Goal: Task Accomplishment & Management: Manage account settings

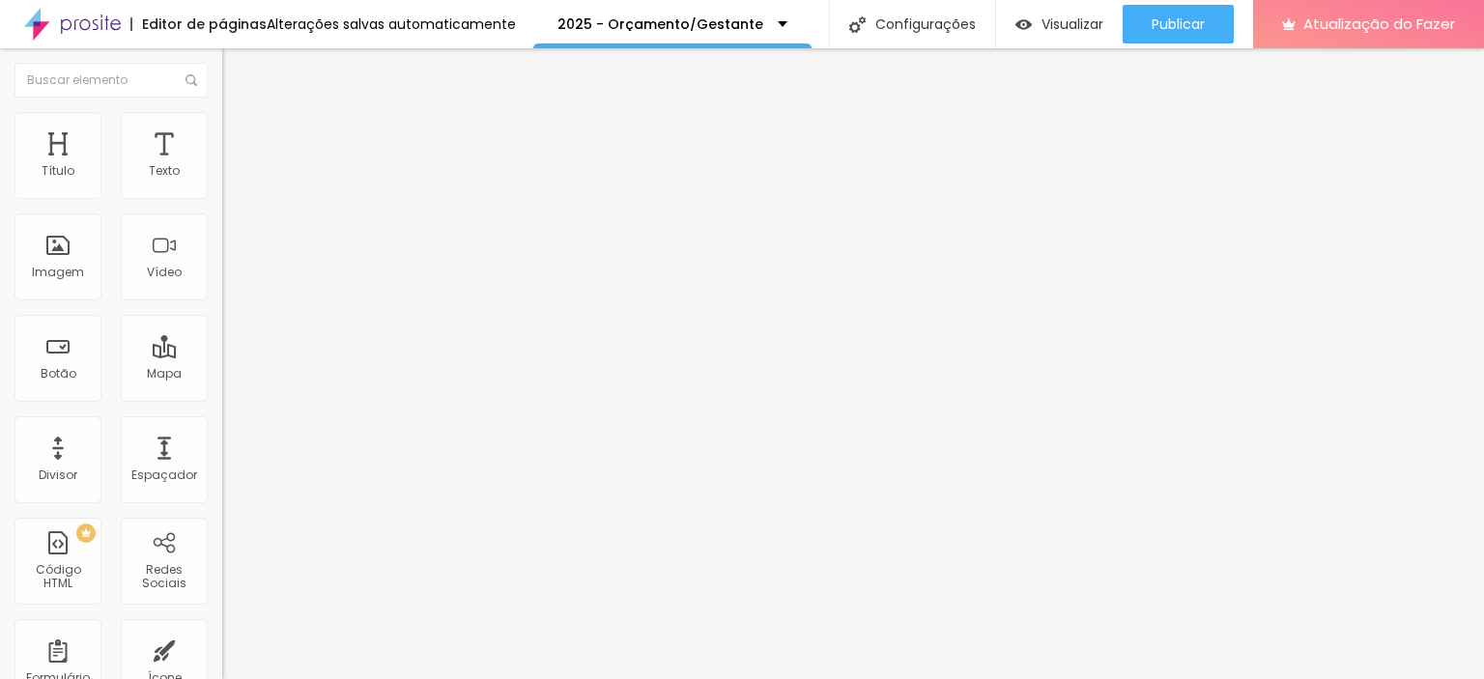
click at [234, 166] on font "Trocar imagem" at bounding box center [281, 158] width 94 height 16
click at [234, 178] on font "Trocar imagem" at bounding box center [281, 169] width 94 height 16
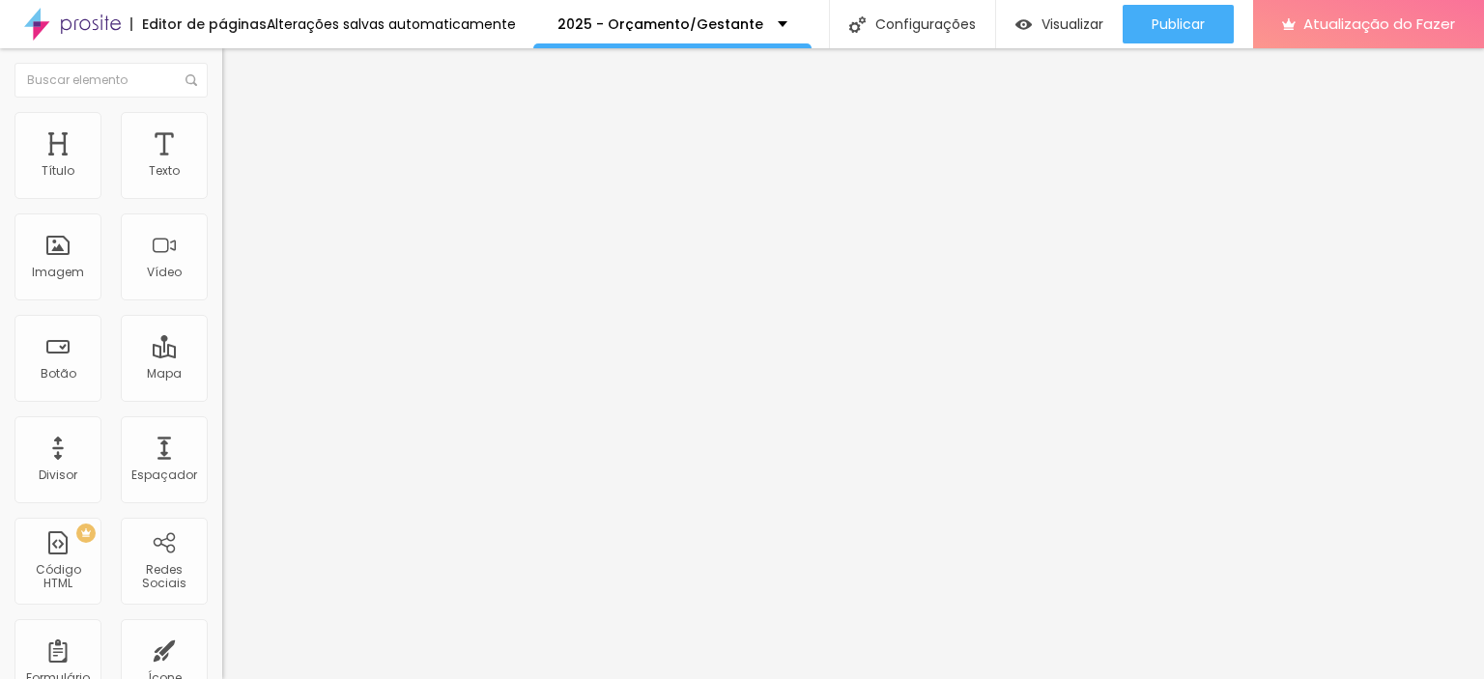
click at [234, 258] on font "Trocar imagem" at bounding box center [281, 250] width 94 height 16
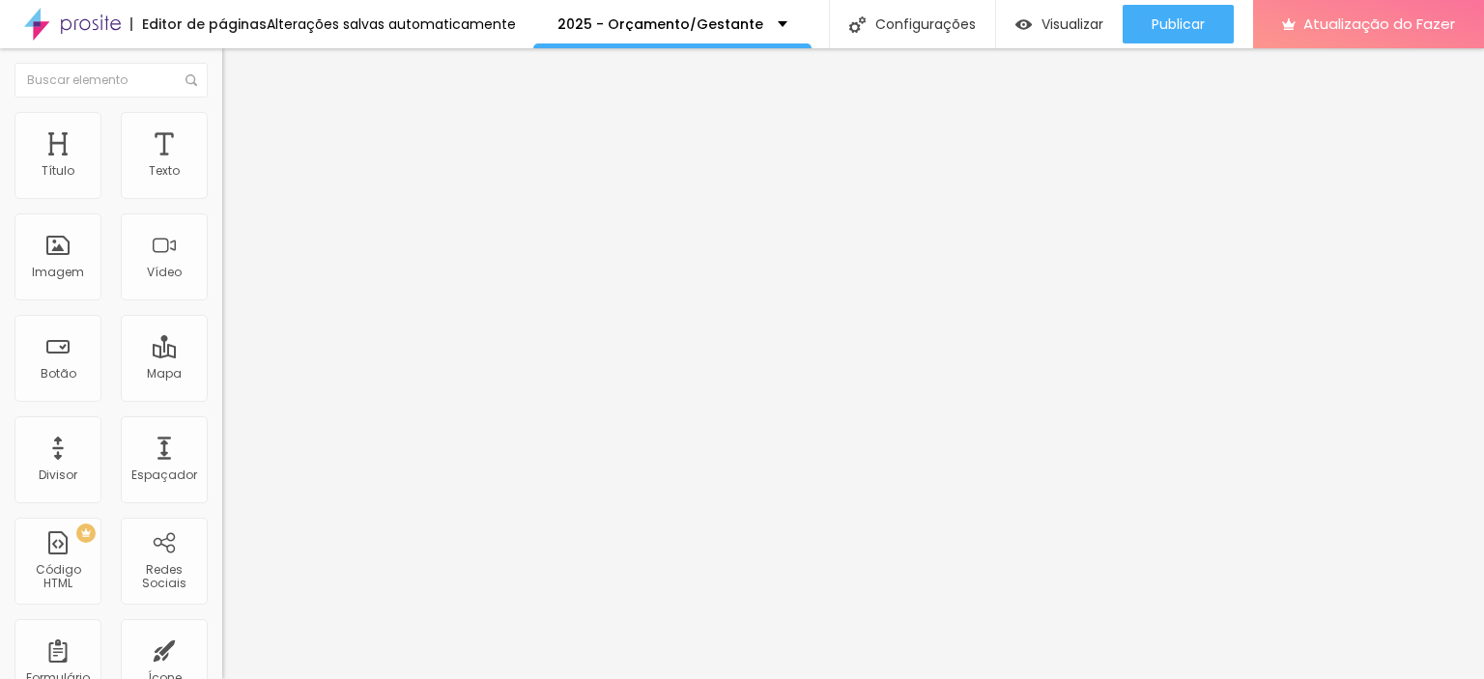
click at [234, 258] on font "Trocar imagem" at bounding box center [281, 250] width 94 height 16
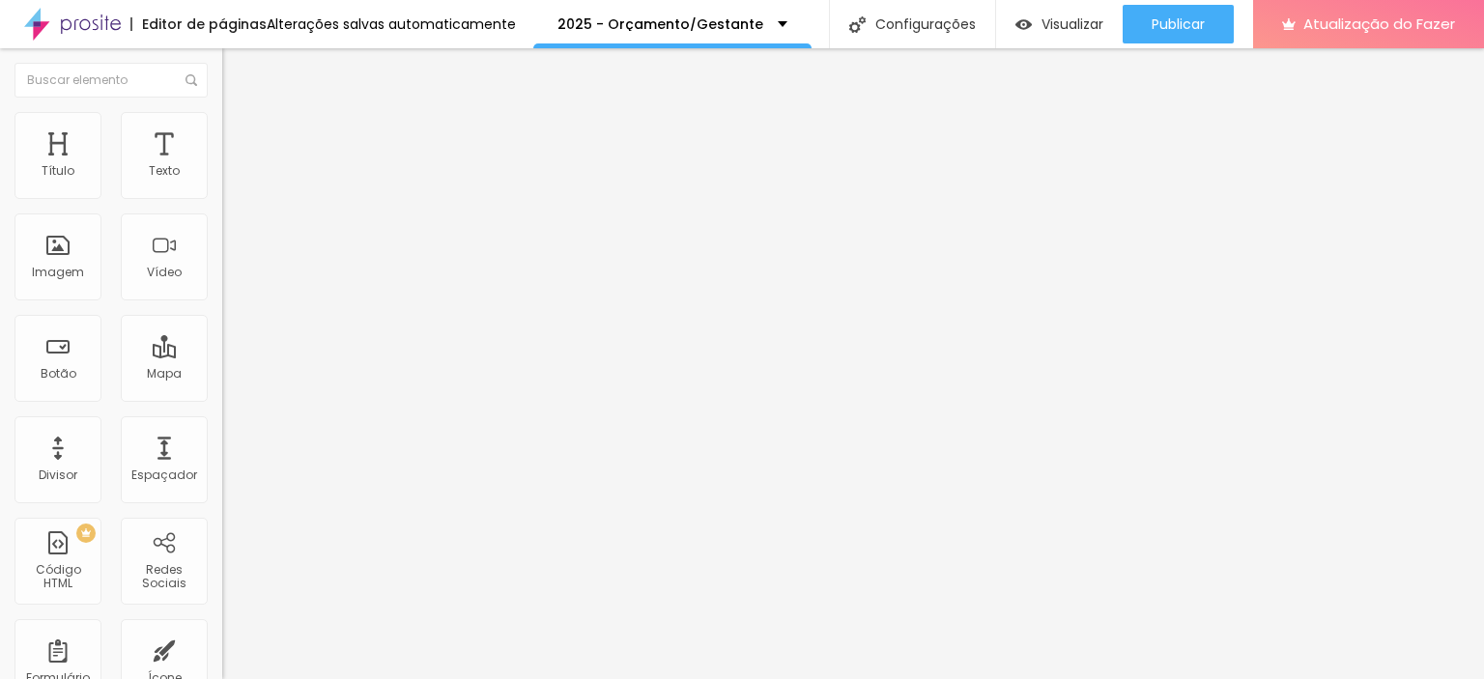
click at [234, 258] on font "Trocar imagem" at bounding box center [281, 250] width 94 height 16
click at [234, 166] on font "Trocar imagem" at bounding box center [281, 158] width 94 height 16
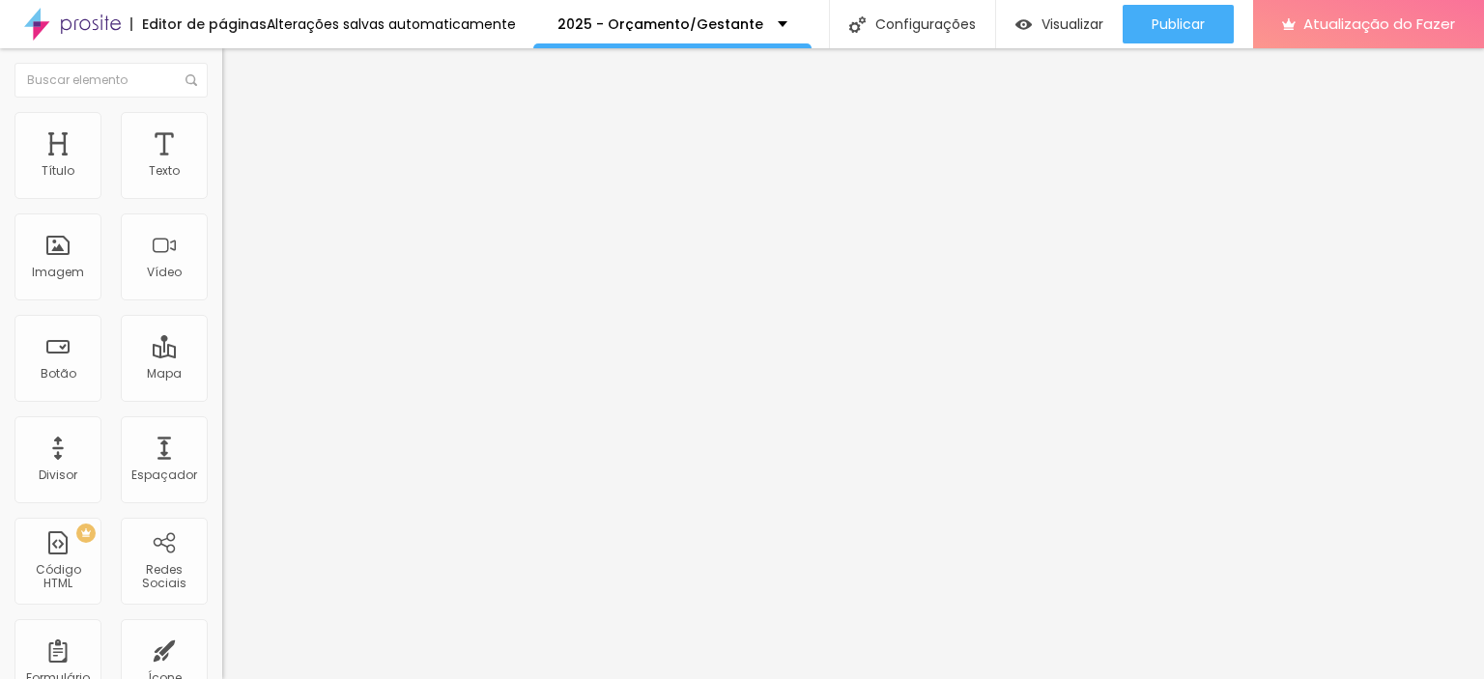
click at [234, 166] on font "Trocar imagem" at bounding box center [281, 158] width 94 height 16
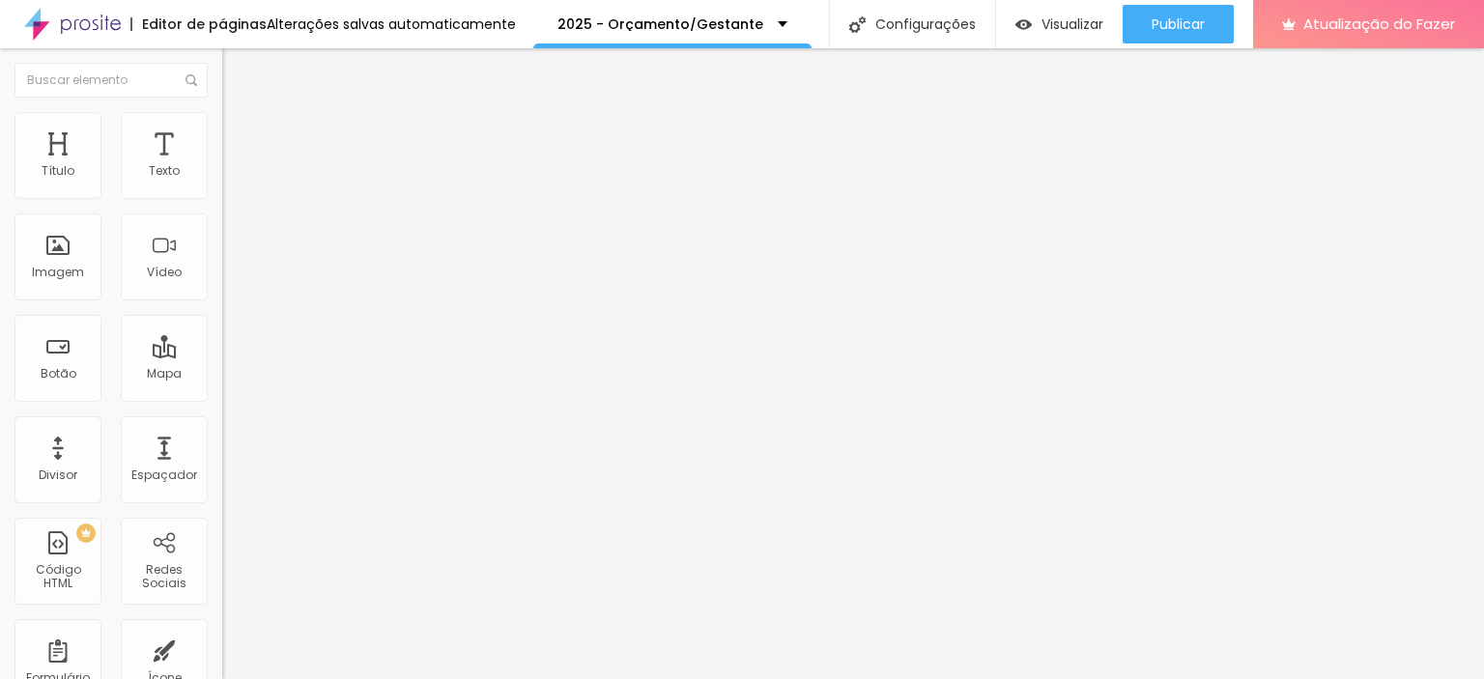
click at [222, 166] on span "Trocar imagem" at bounding box center [274, 158] width 105 height 16
click at [234, 166] on font "Trocar imagem" at bounding box center [281, 158] width 94 height 16
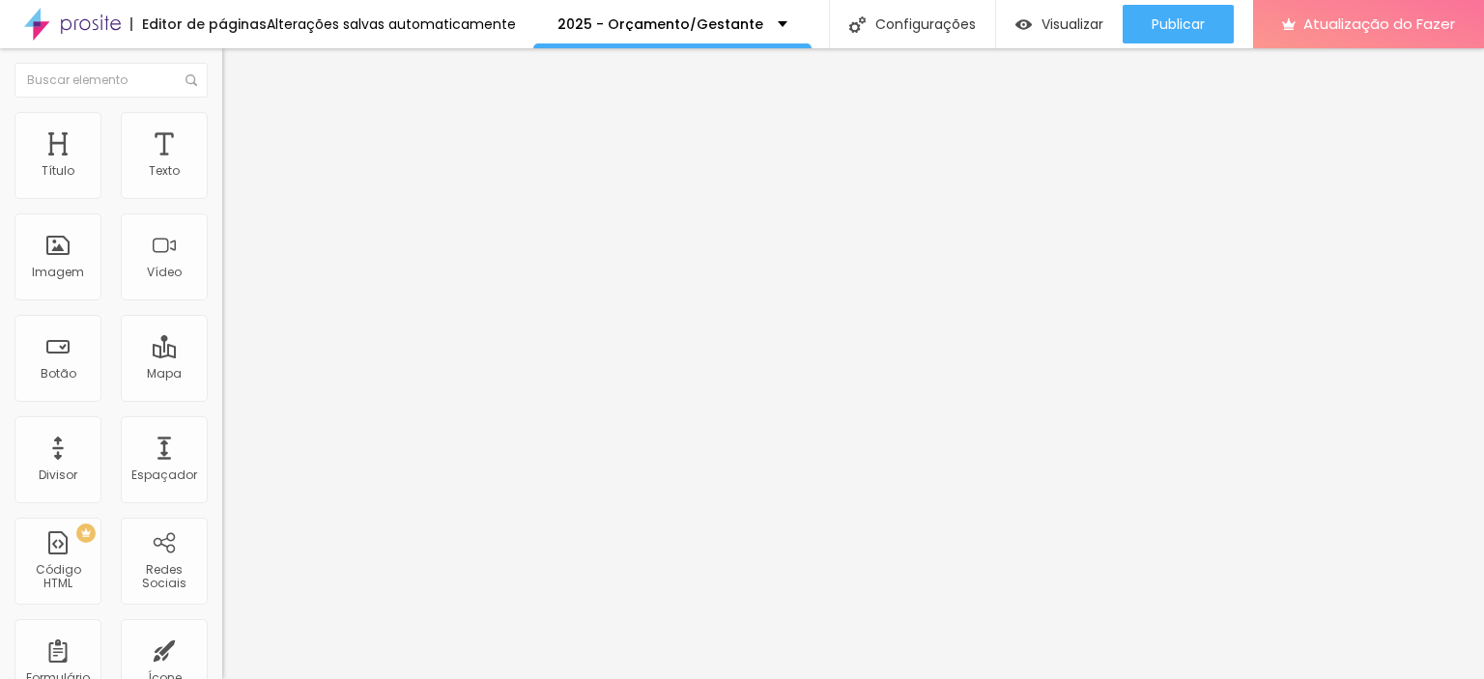
click at [234, 166] on font "Trocar imagem" at bounding box center [281, 158] width 94 height 16
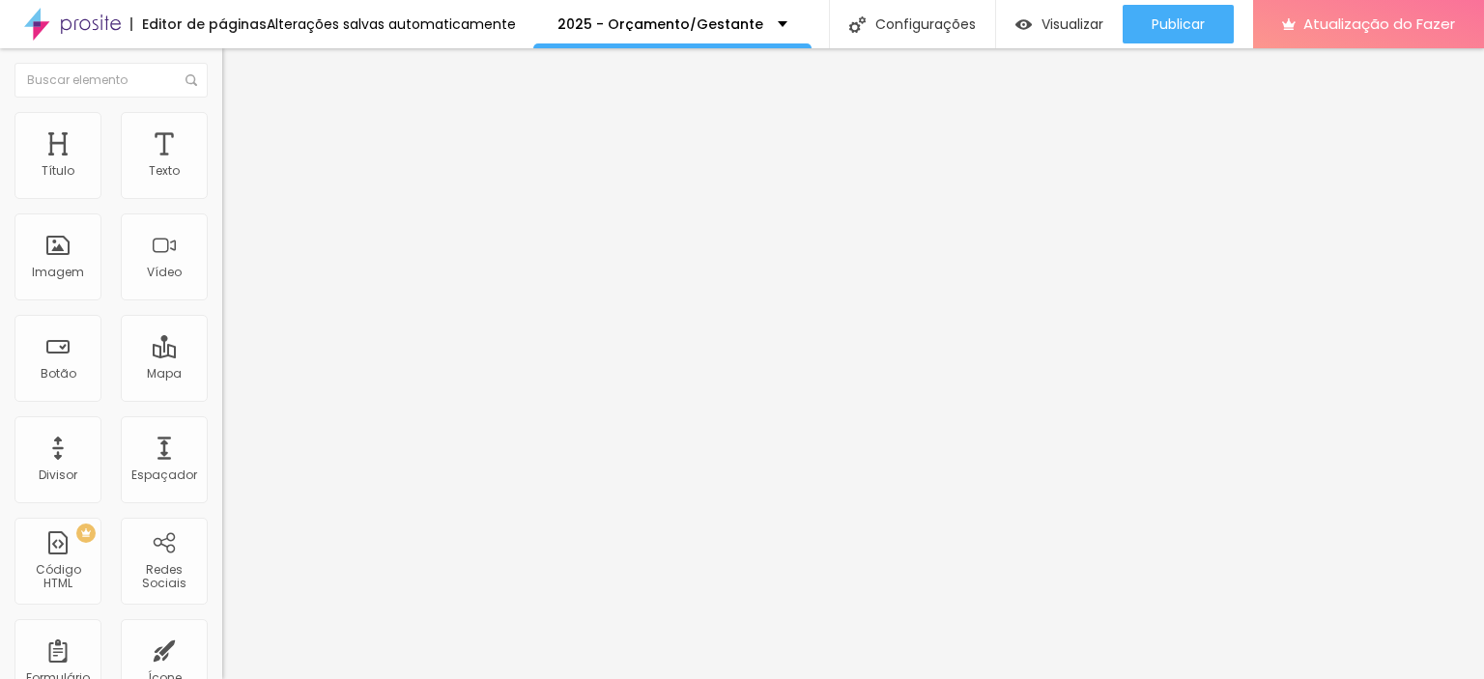
click at [234, 166] on font "Trocar imagem" at bounding box center [281, 158] width 94 height 16
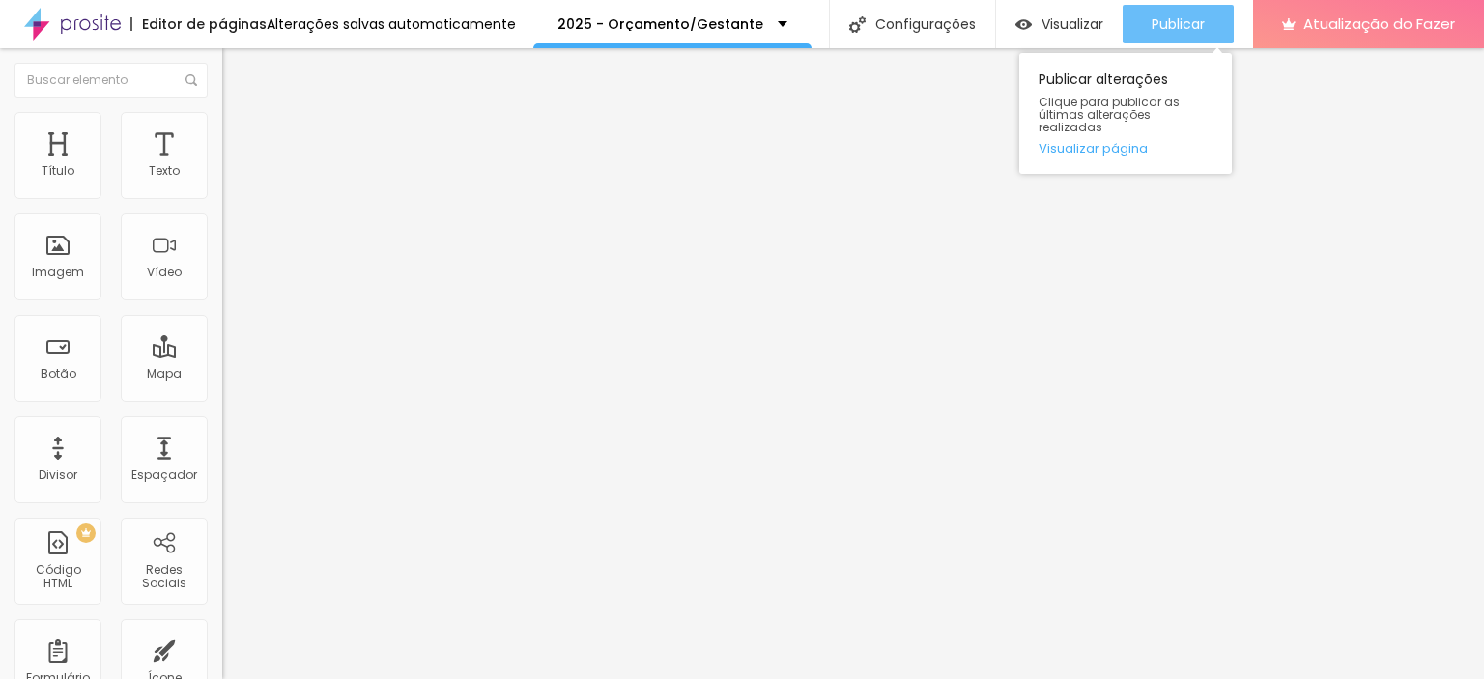
click at [1181, 30] on font "Publicar" at bounding box center [1178, 23] width 53 height 19
